Goal: Check status: Check status

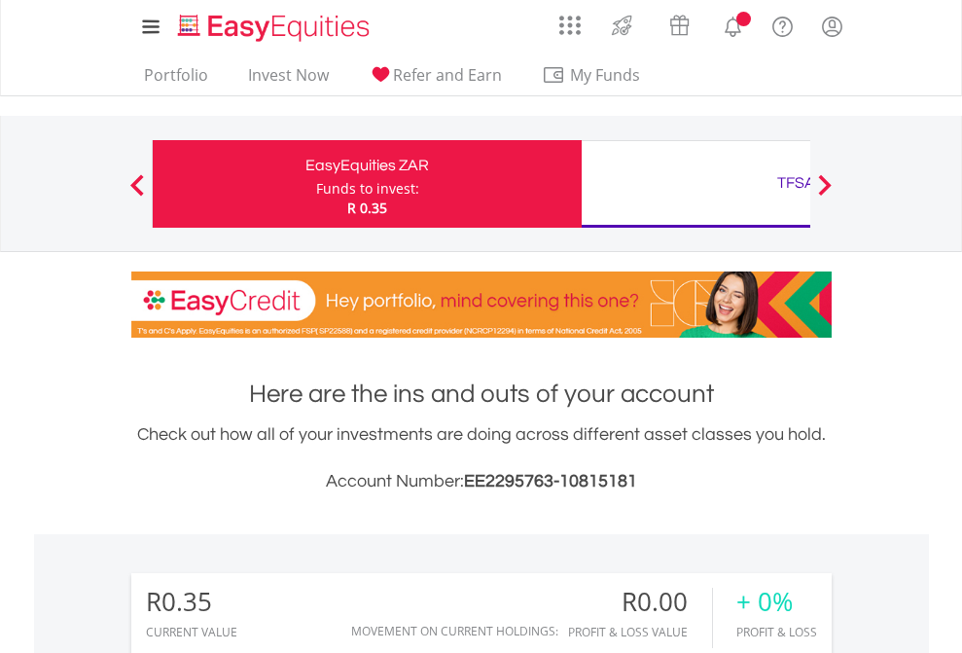
scroll to position [187, 306]
click at [316, 184] on div "Funds to invest:" at bounding box center [367, 188] width 103 height 19
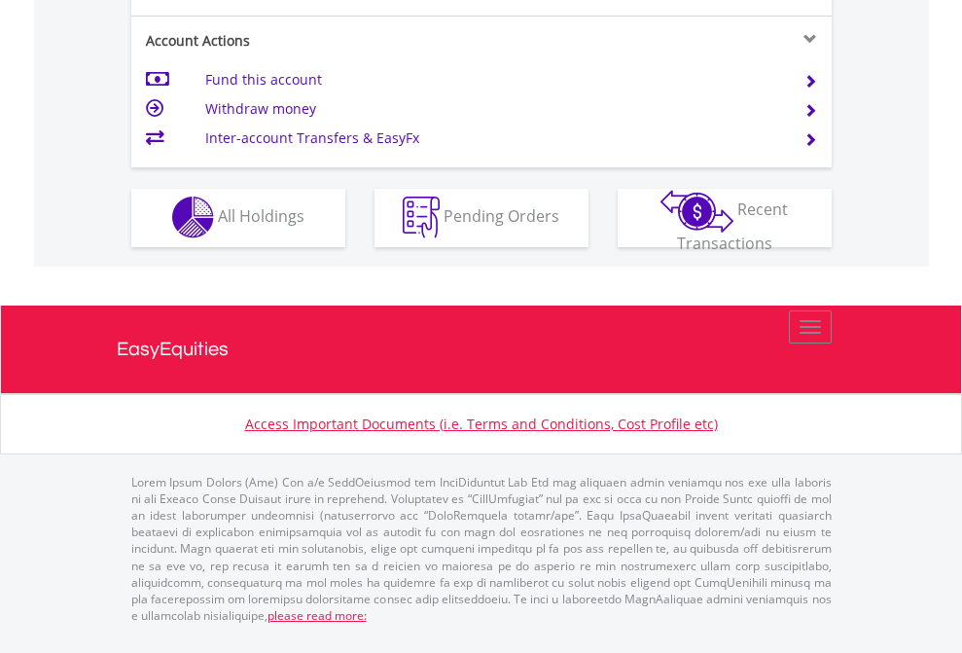
scroll to position [1820, 0]
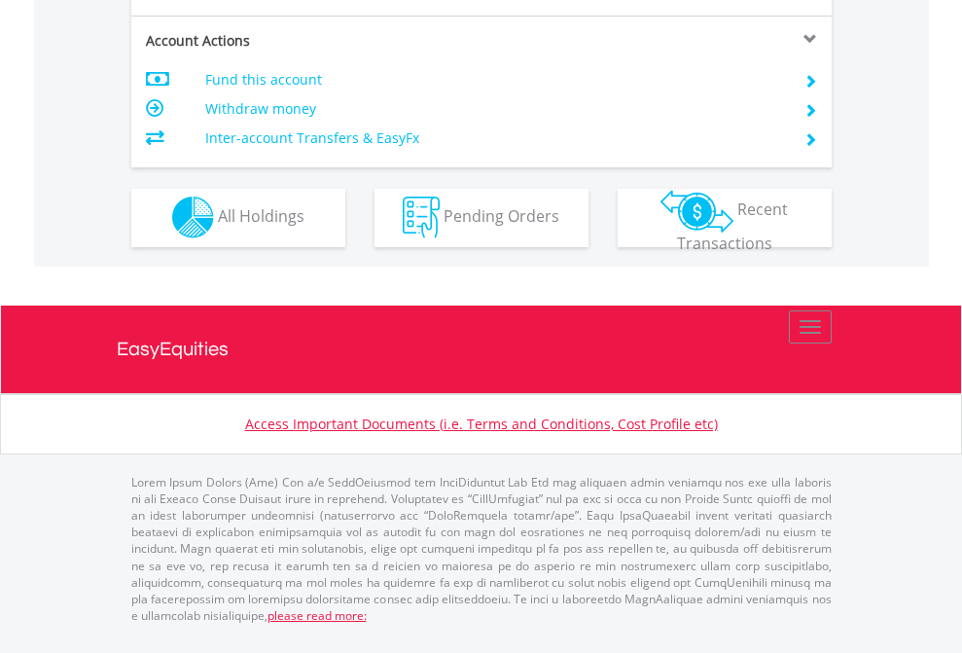
scroll to position [1820, 0]
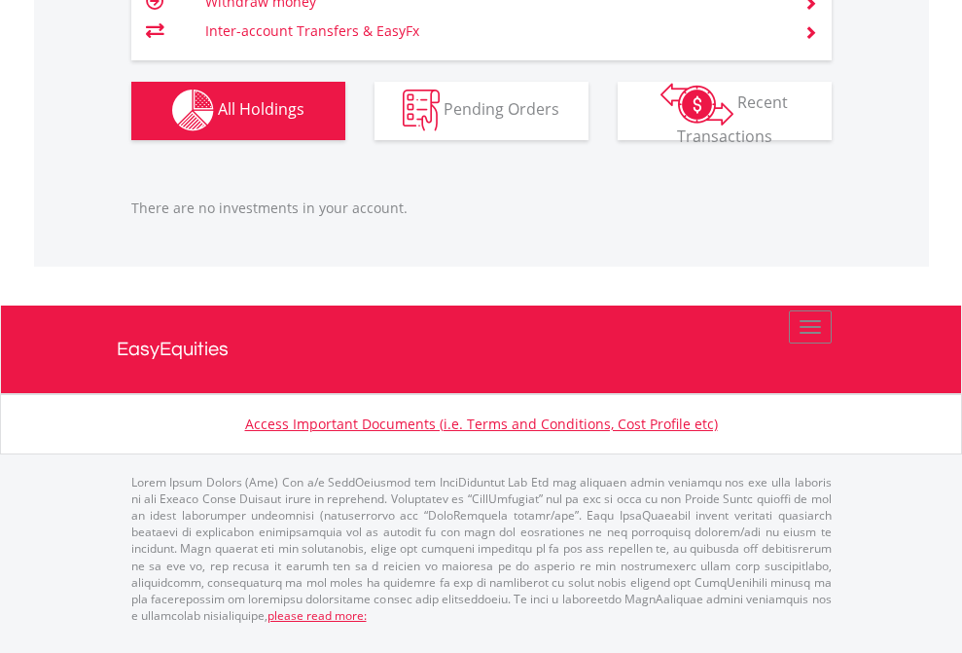
scroll to position [187, 306]
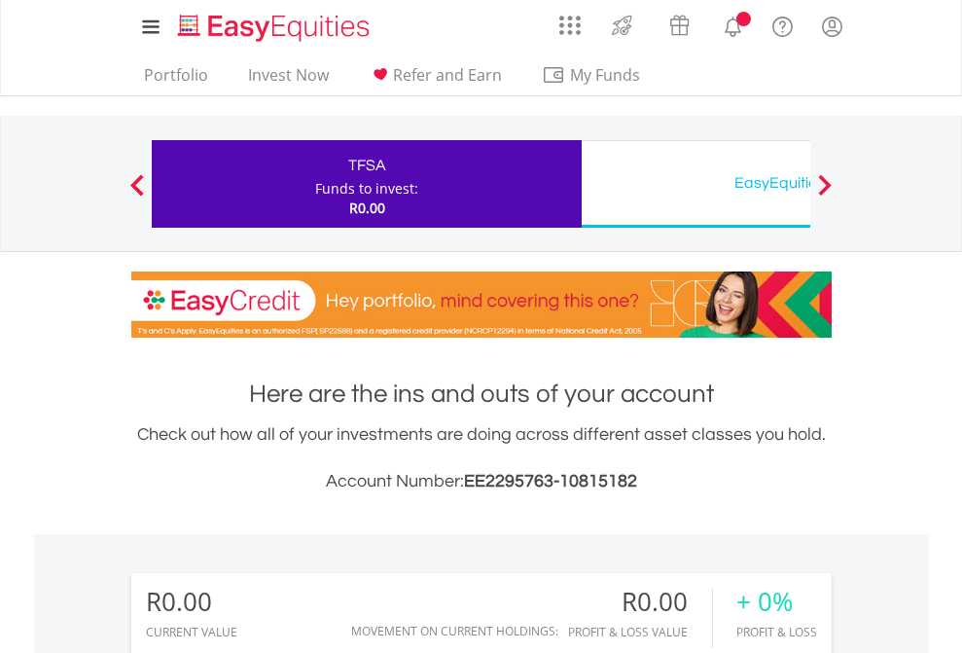
scroll to position [187, 306]
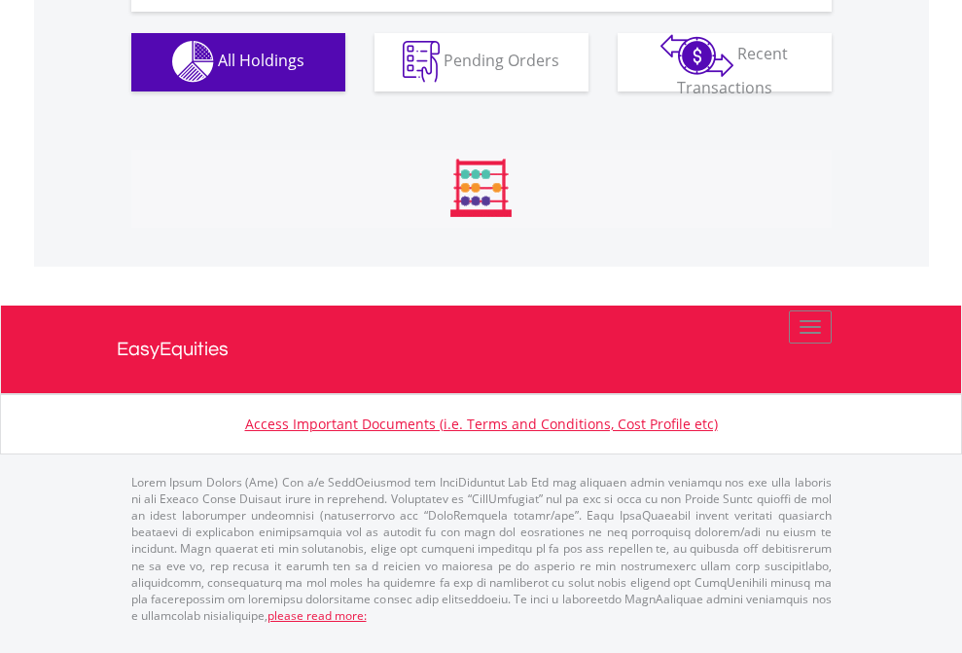
scroll to position [1927, 0]
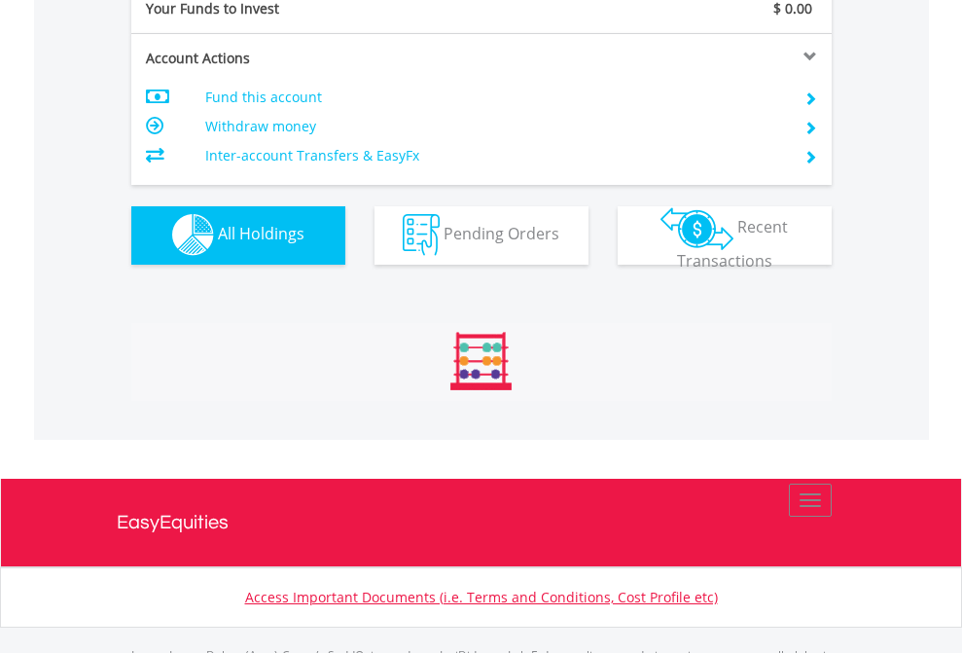
scroll to position [1927, 0]
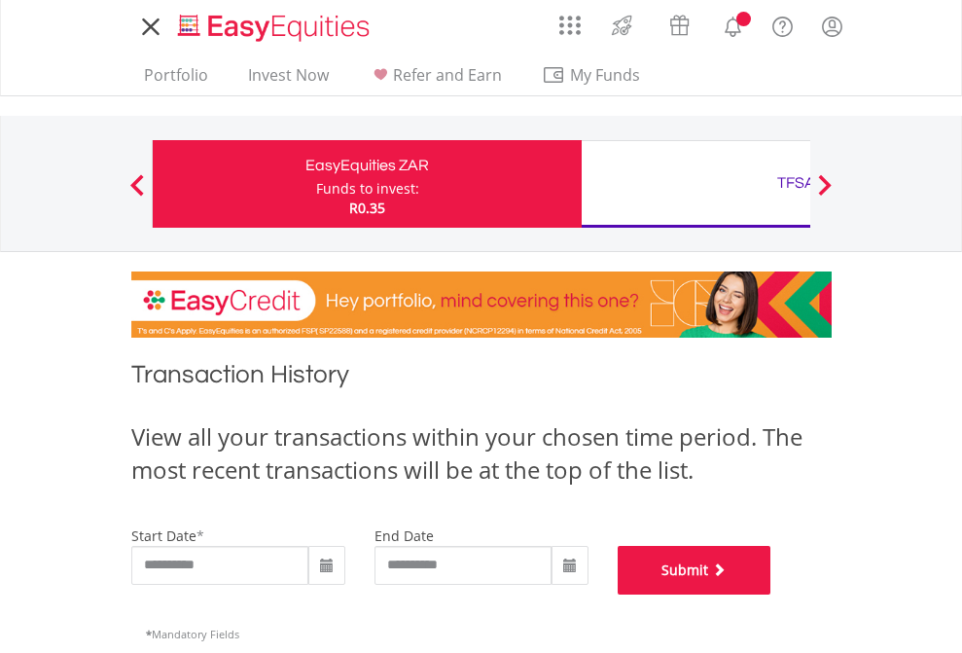
click at [772, 595] on button "Submit" at bounding box center [695, 570] width 154 height 49
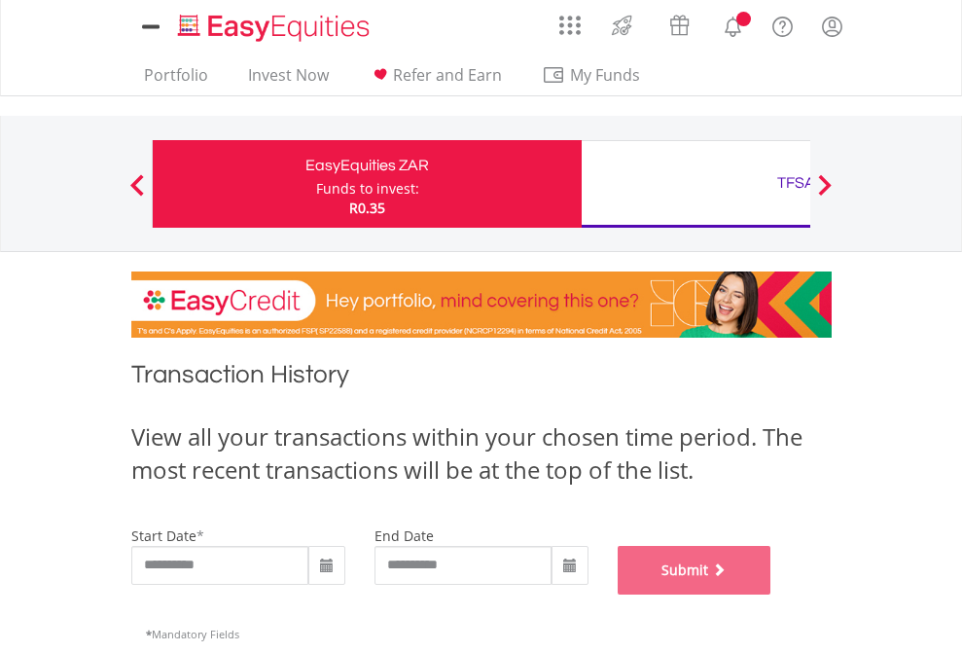
scroll to position [789, 0]
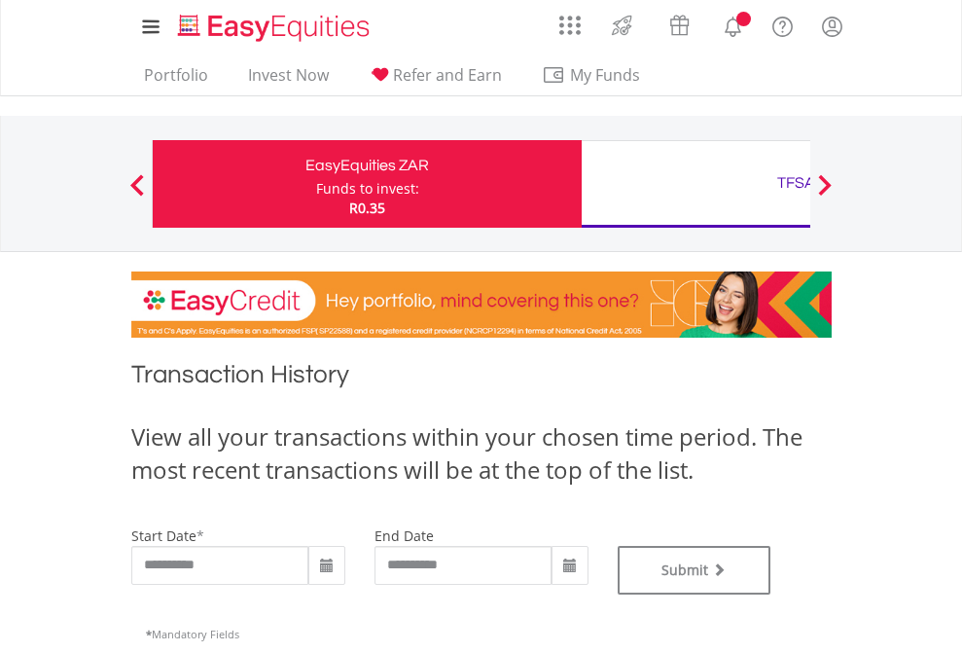
click at [696, 184] on div "TFSA" at bounding box center [797, 182] width 406 height 27
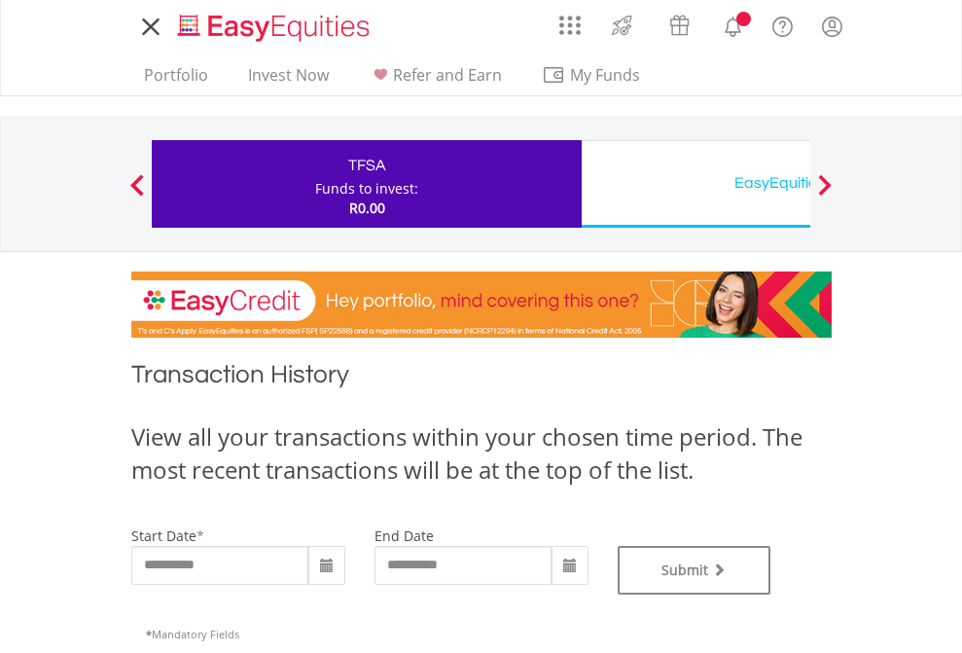
type input "**********"
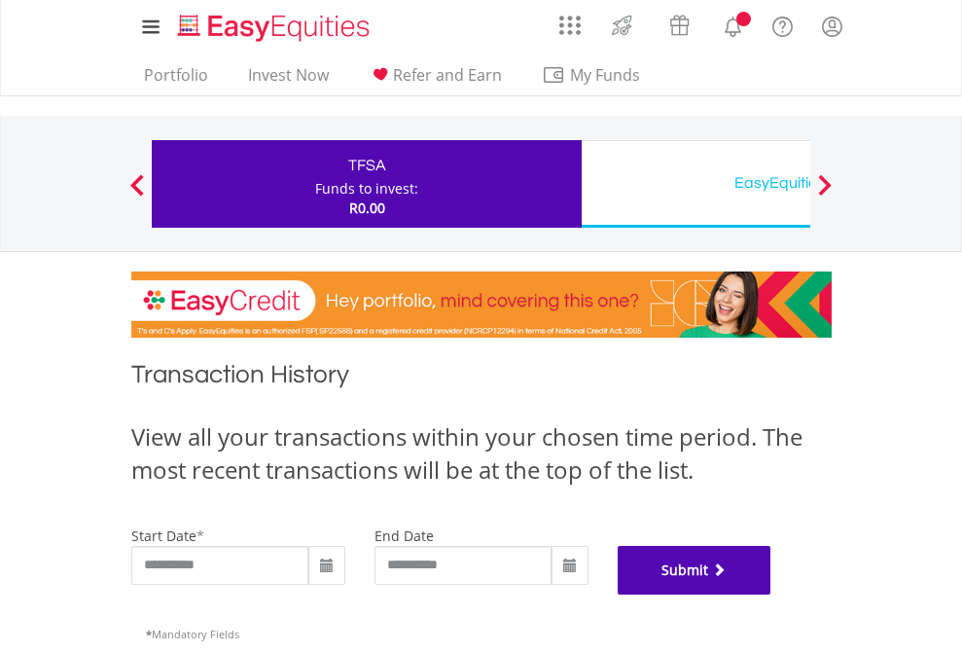
click at [772, 595] on button "Submit" at bounding box center [695, 570] width 154 height 49
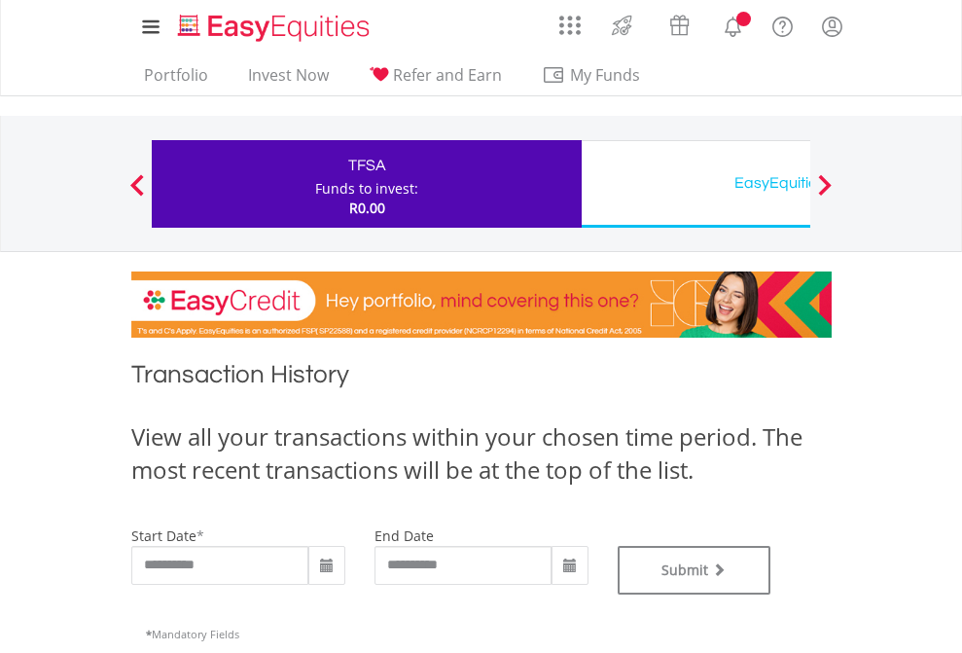
click at [696, 184] on div "EasyEquities USD" at bounding box center [797, 182] width 406 height 27
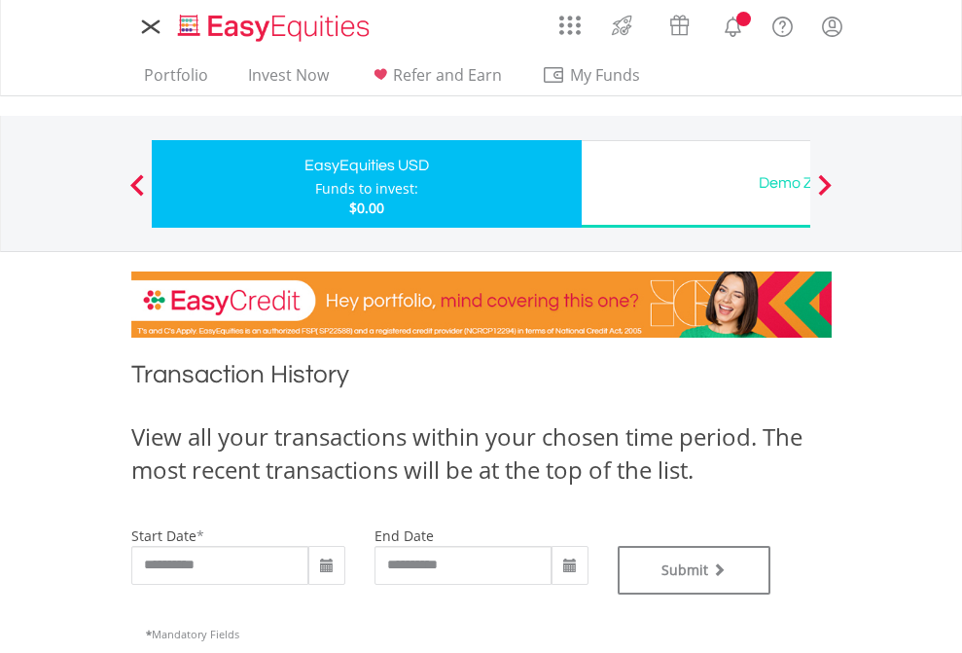
type input "**********"
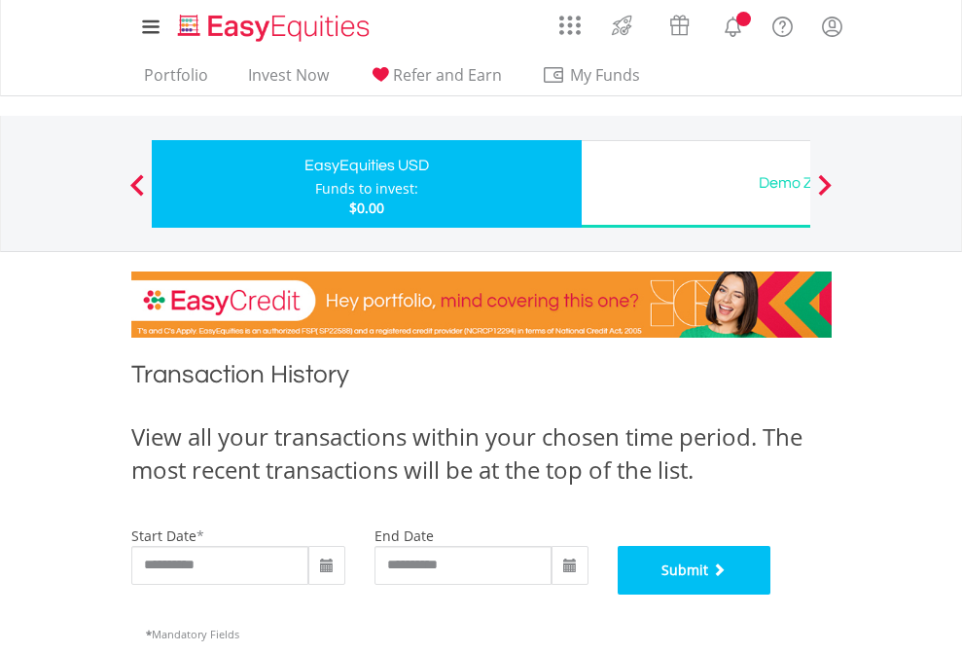
click at [772, 595] on button "Submit" at bounding box center [695, 570] width 154 height 49
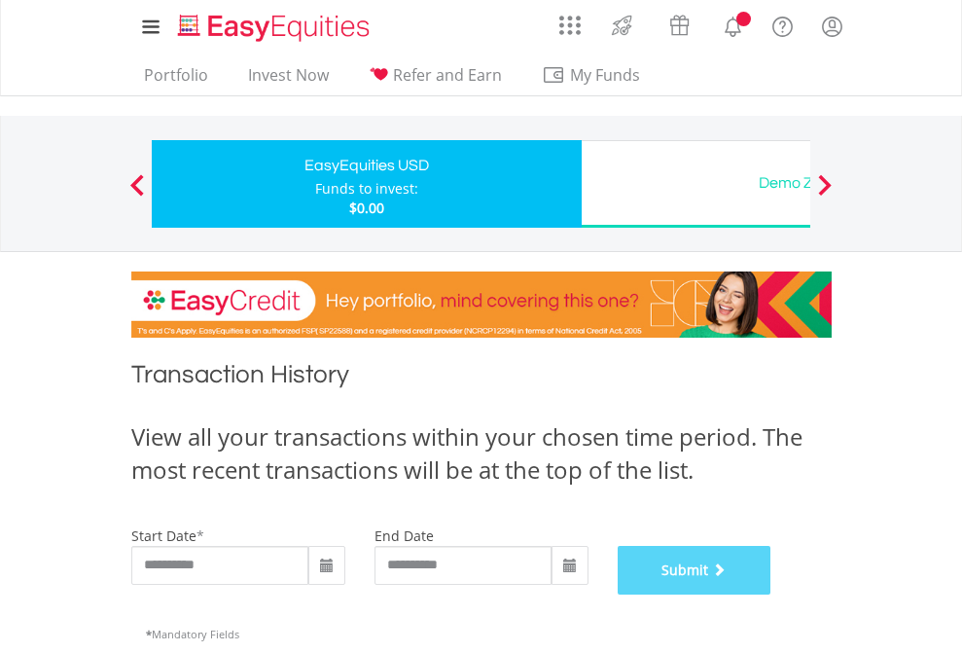
scroll to position [789, 0]
